Goal: Information Seeking & Learning: Learn about a topic

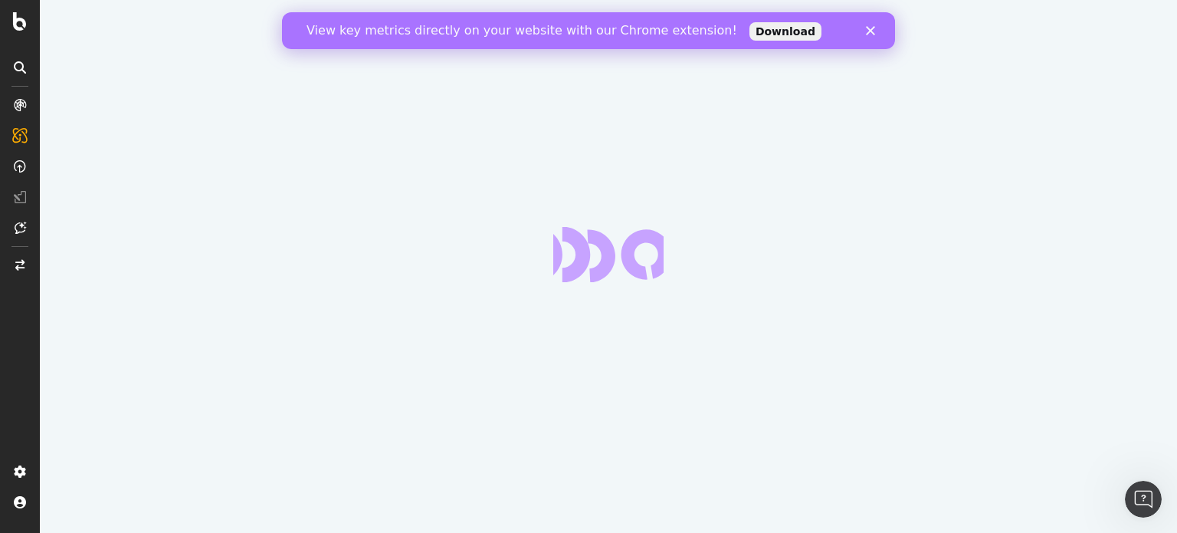
click at [871, 34] on icon "Close" at bounding box center [870, 30] width 9 height 9
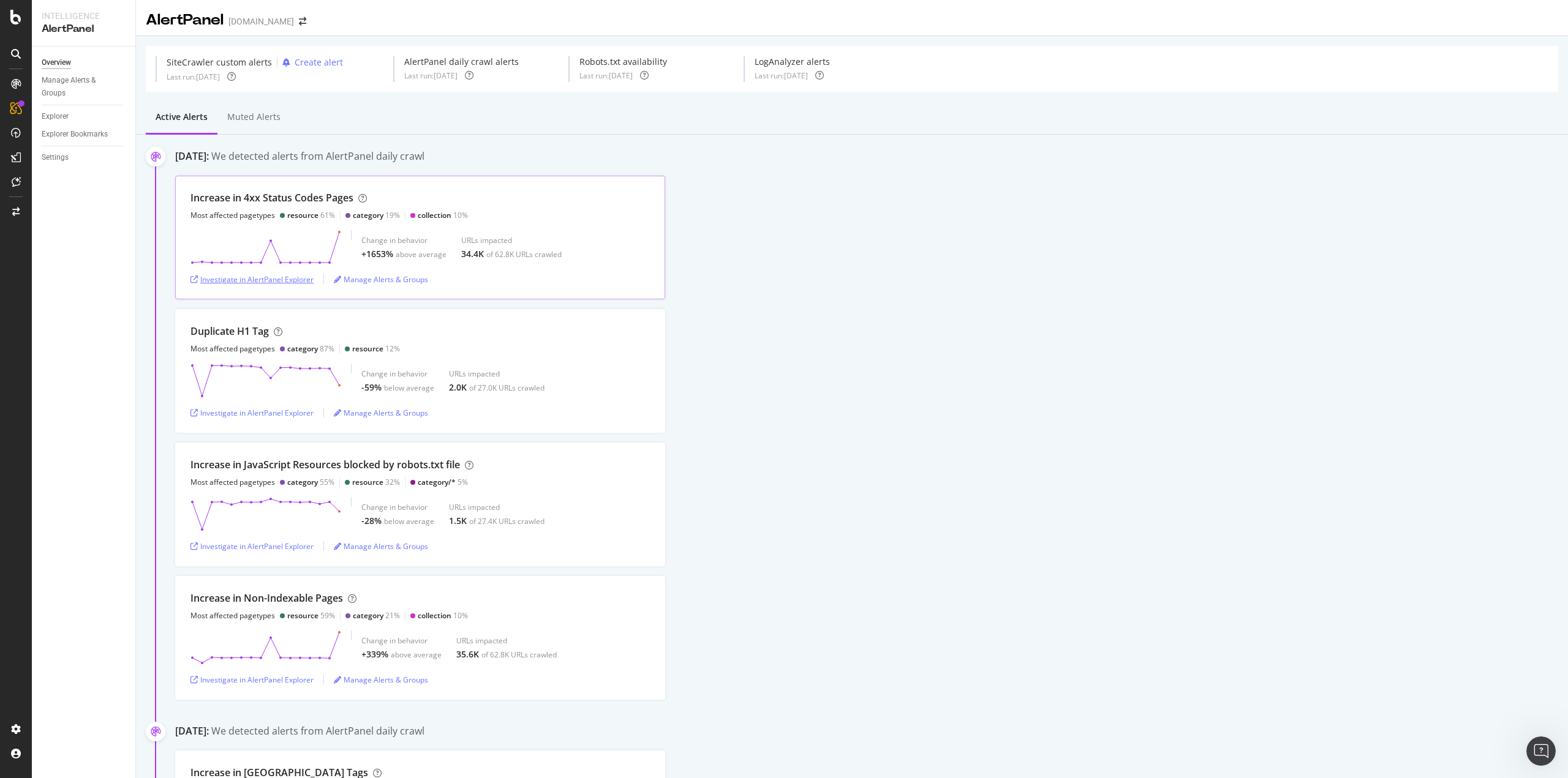
drag, startPoint x: 297, startPoint y: 280, endPoint x: 542, endPoint y: 242, distance: 247.9
click at [297, 280] on div "Investigate in AlertPanel Explorer" at bounding box center [252, 279] width 123 height 10
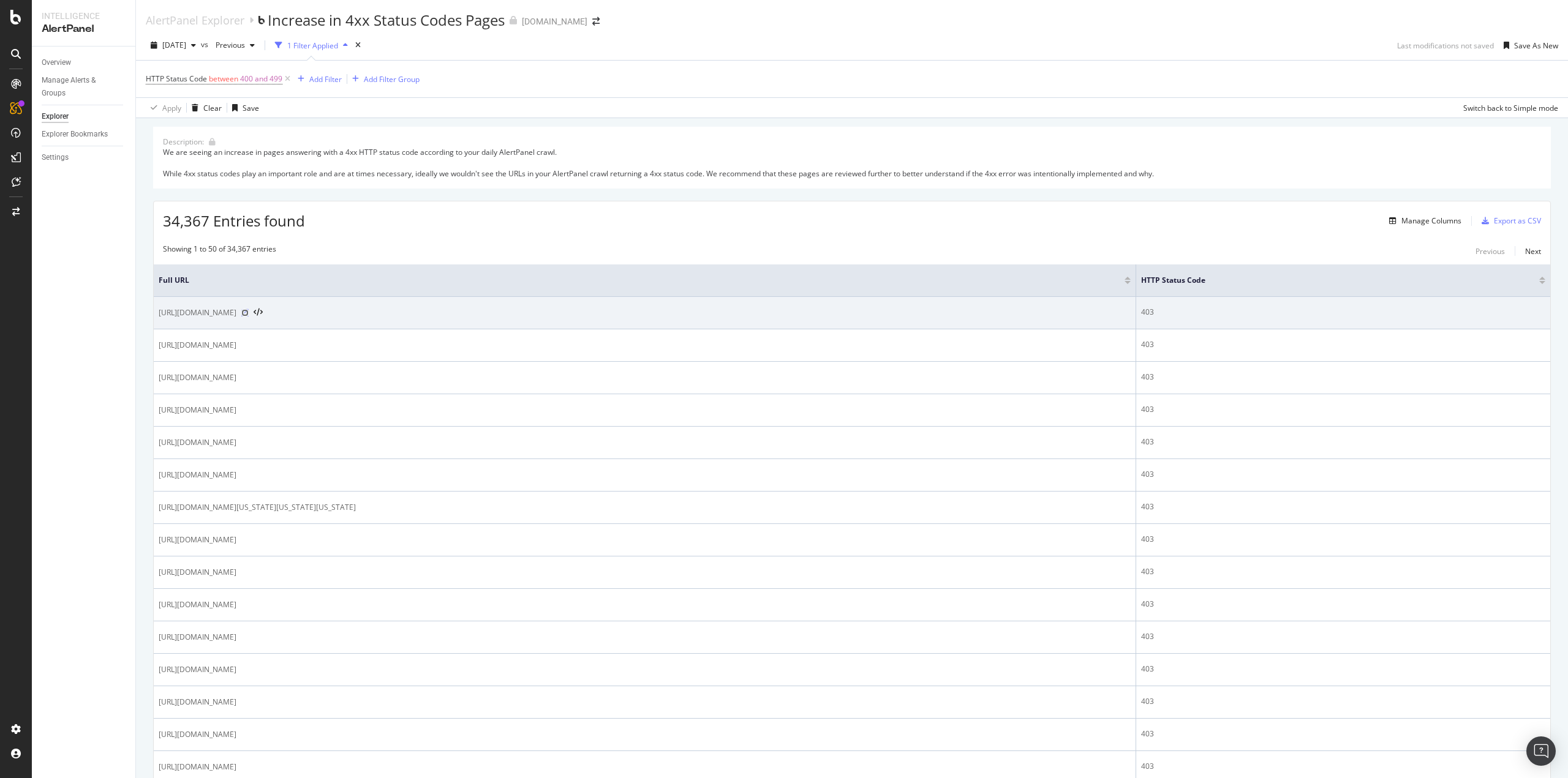
click at [249, 312] on icon at bounding box center [245, 312] width 7 height 7
